Goal: Task Accomplishment & Management: Manage account settings

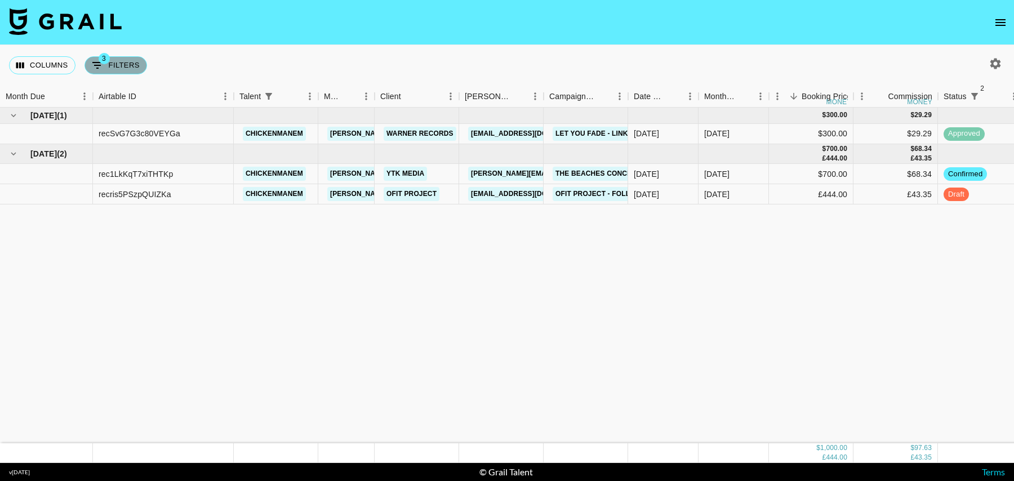
click at [125, 66] on button "3 Filters" at bounding box center [116, 65] width 63 height 18
select select "status"
select select "isNotAnyOf"
select select "status"
select select "isNotAnyOf"
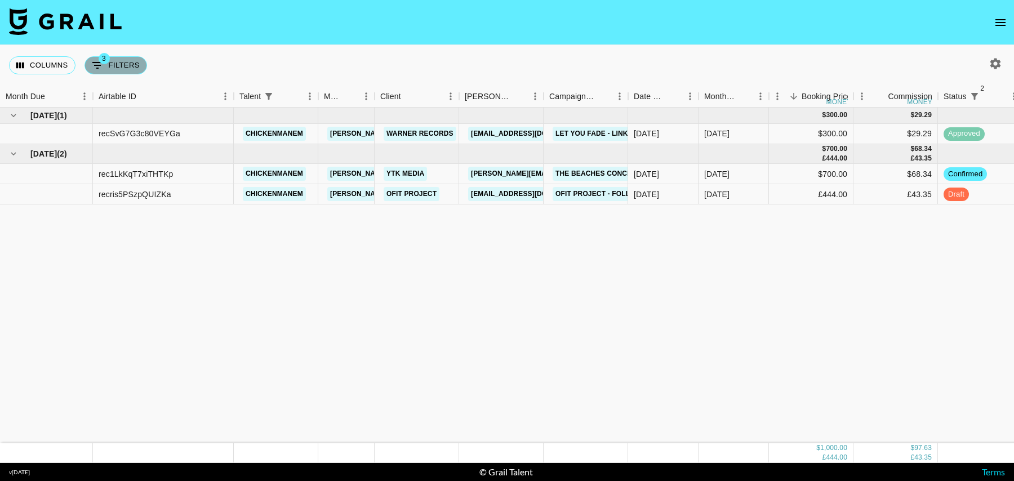
select select "talentName"
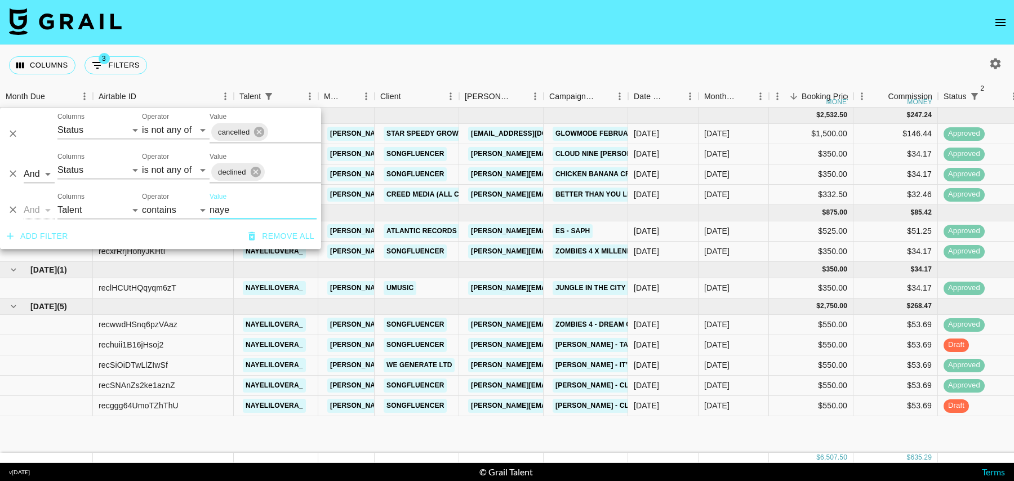
type input "naye"
click at [728, 361] on div "[DATE]" at bounding box center [716, 365] width 25 height 11
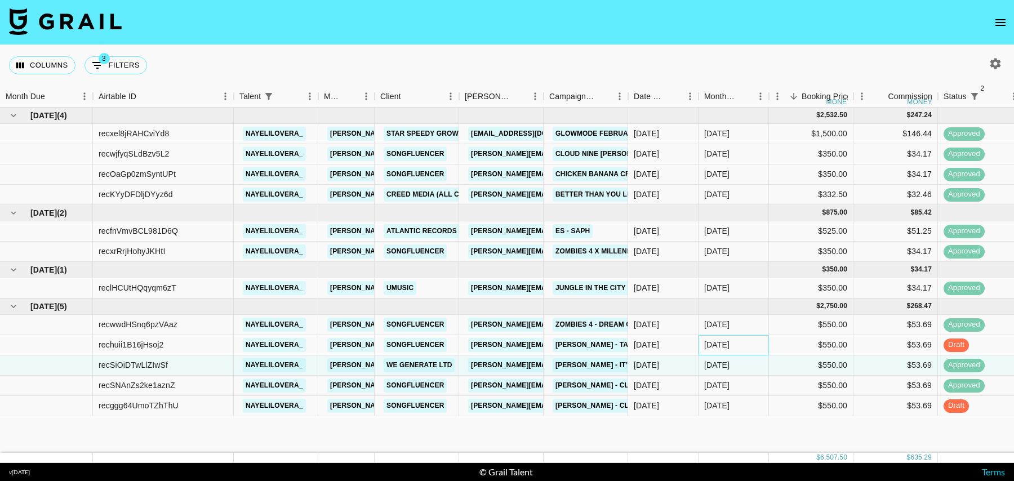
click at [702, 339] on div "[DATE]" at bounding box center [734, 345] width 70 height 20
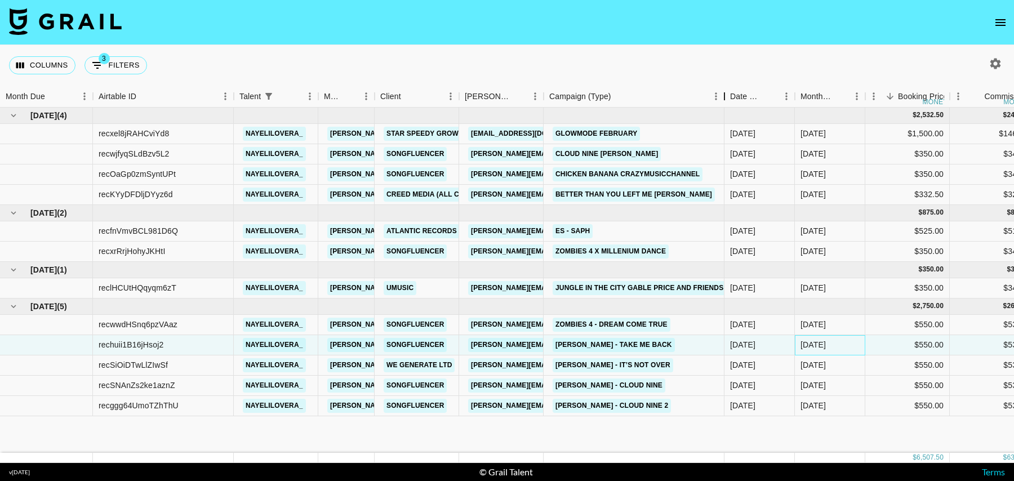
drag, startPoint x: 631, startPoint y: 92, endPoint x: 726, endPoint y: 96, distance: 95.3
click at [726, 96] on div "Campaign (Type)" at bounding box center [725, 97] width 14 height 22
click at [704, 401] on div "[PERSON_NAME] - Cloud Nine 2" at bounding box center [634, 406] width 181 height 20
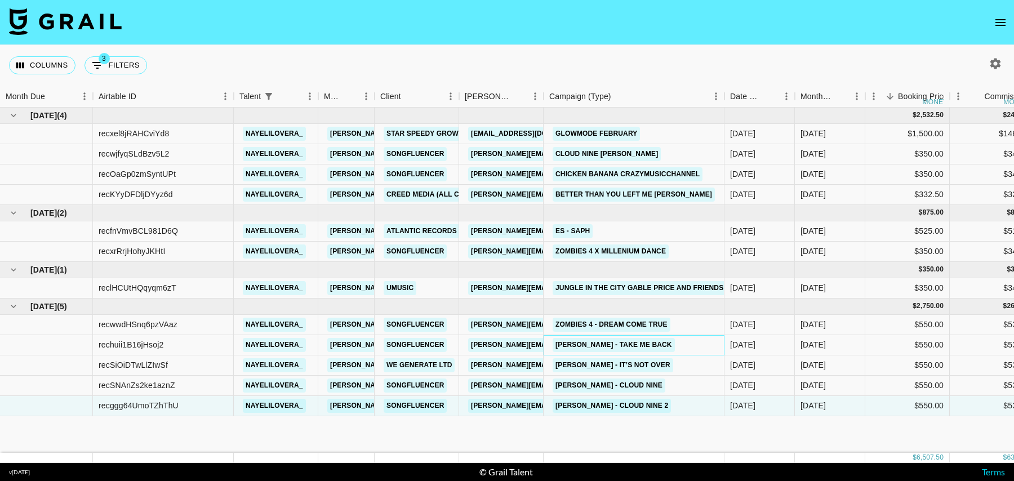
click at [703, 348] on div "[PERSON_NAME] - Take Me Back" at bounding box center [634, 345] width 181 height 20
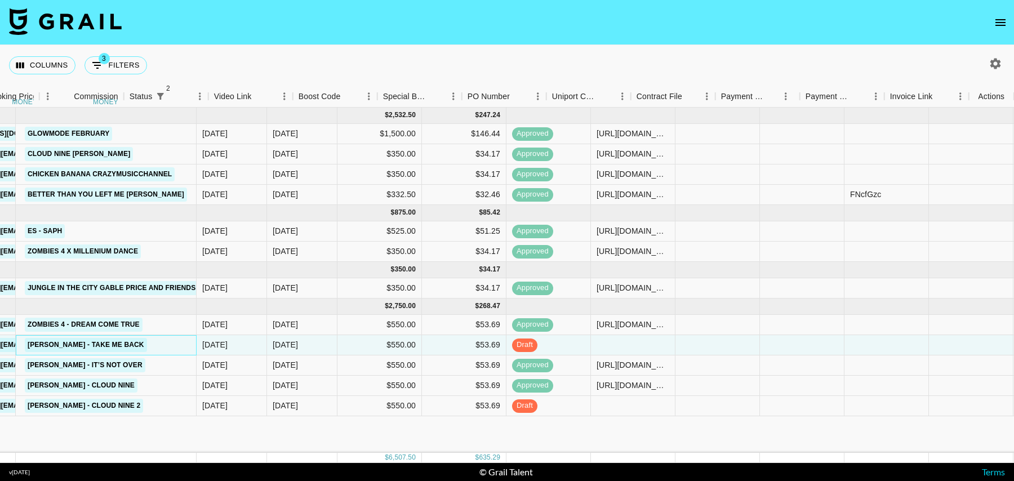
scroll to position [0, 911]
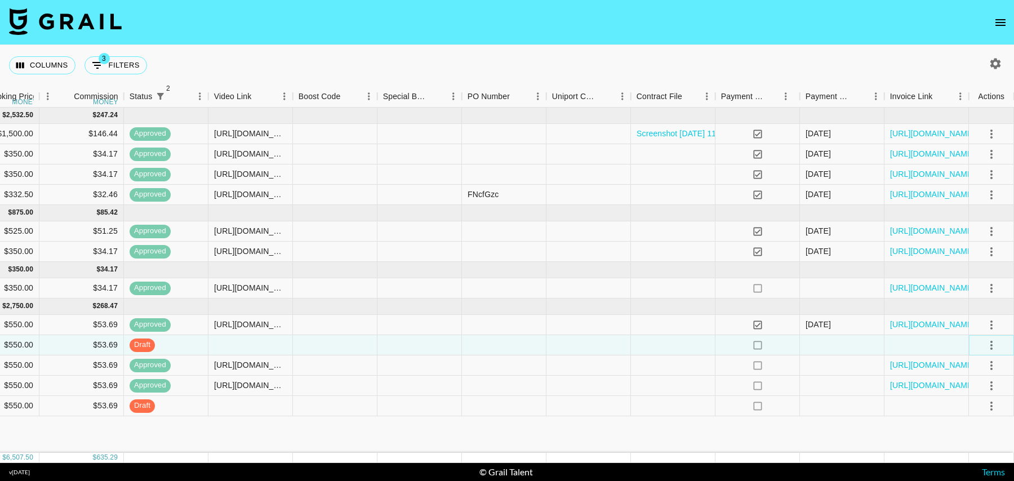
click at [997, 345] on icon "select merge strategy" at bounding box center [992, 346] width 14 height 14
click at [970, 427] on li "Cancel" at bounding box center [977, 429] width 73 height 20
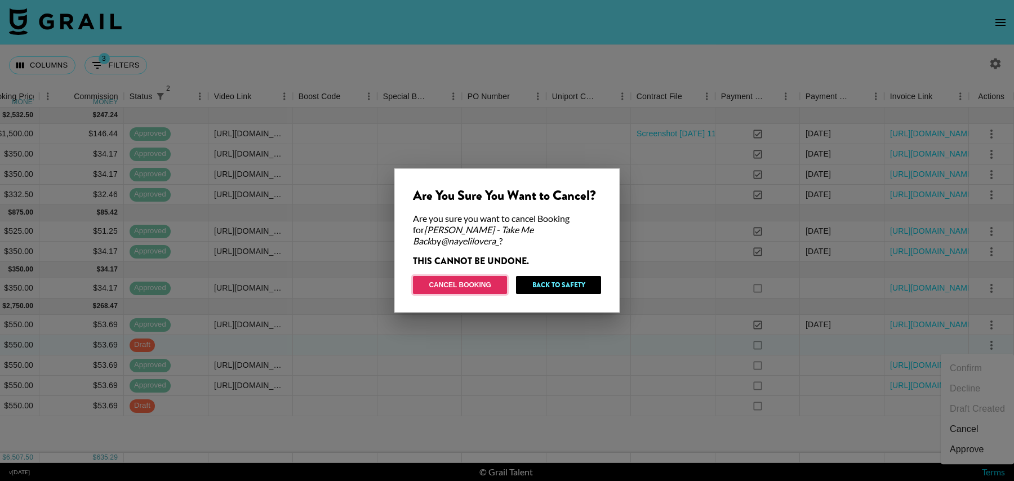
click at [467, 286] on button "Cancel Booking" at bounding box center [460, 285] width 94 height 18
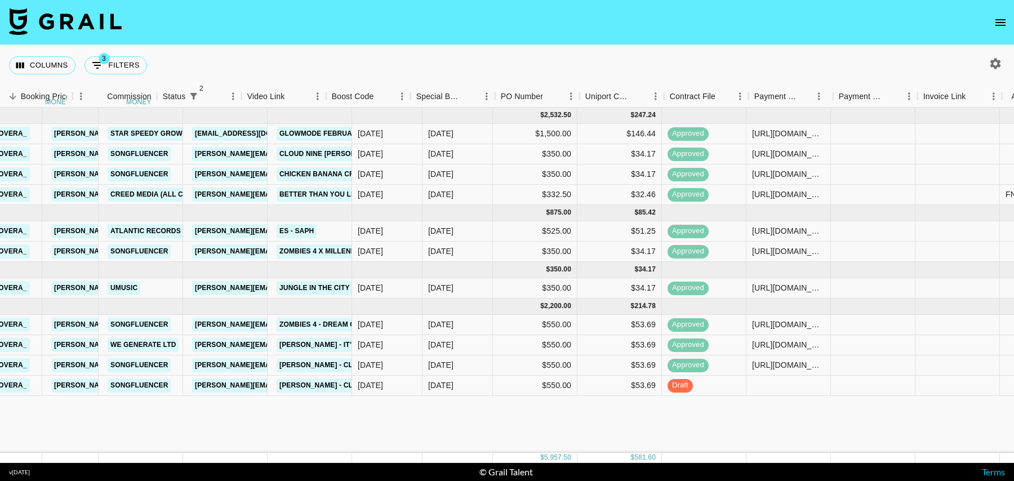
scroll to position [0, 0]
